Goal: Check status

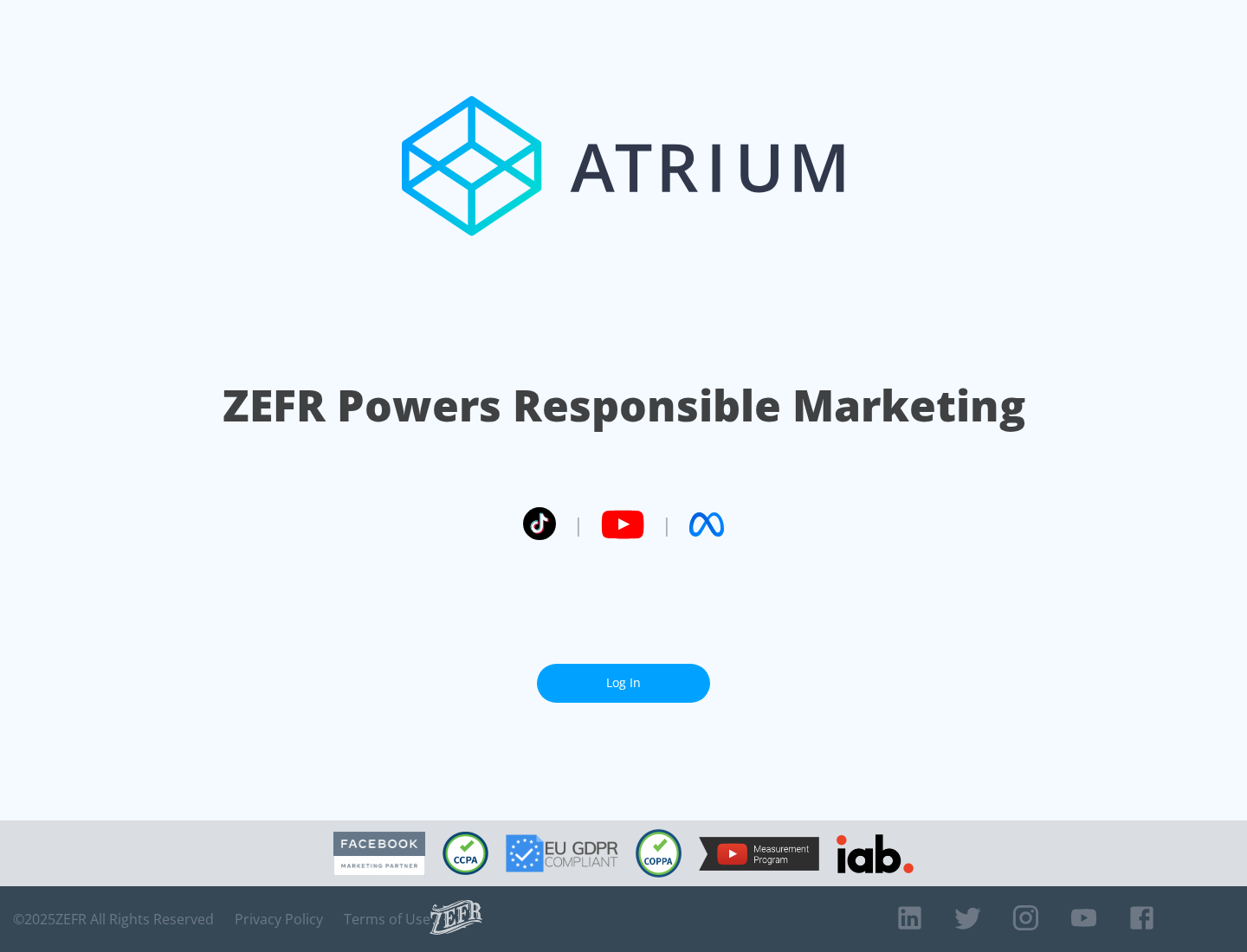
click at [623, 683] on link "Log In" at bounding box center [624, 684] width 173 height 39
